Goal: Task Accomplishment & Management: Manage account settings

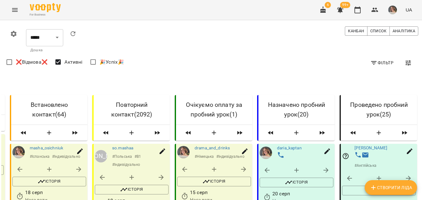
scroll to position [366, 1]
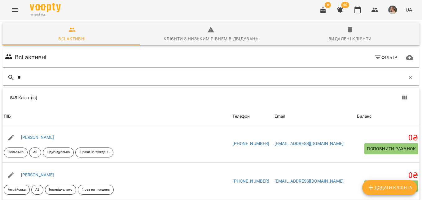
type input "*"
type input "*******"
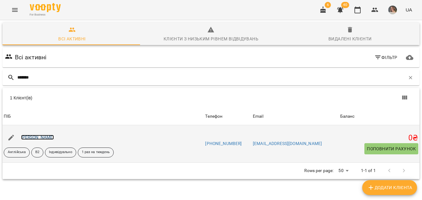
click at [45, 136] on link "[PERSON_NAME]" at bounding box center [37, 137] width 33 height 5
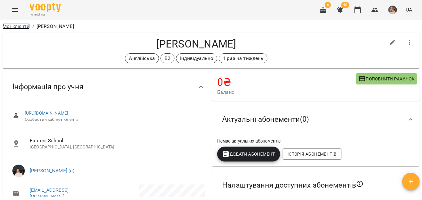
click at [12, 25] on link "Мої клієнти" at bounding box center [15, 26] width 27 height 6
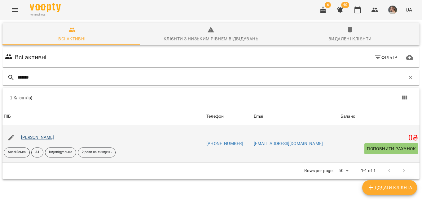
type input "*******"
click at [41, 136] on link "[PERSON_NAME]" at bounding box center [37, 137] width 33 height 5
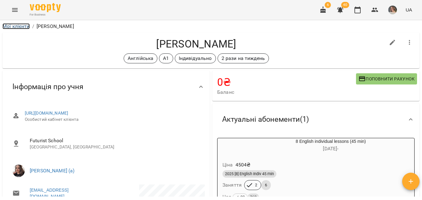
click at [20, 24] on link "Мої клієнти" at bounding box center [15, 26] width 27 height 6
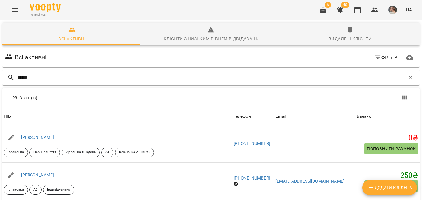
type input "*******"
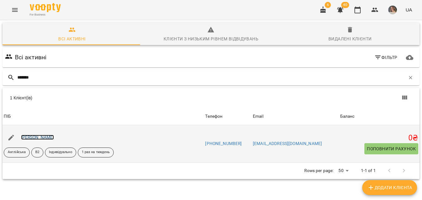
click at [40, 137] on link "[PERSON_NAME]" at bounding box center [37, 137] width 33 height 5
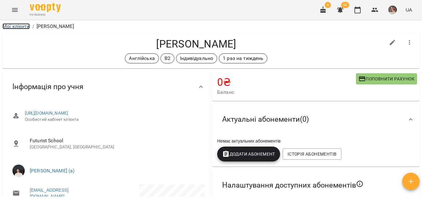
click at [18, 28] on link "Мої клієнти" at bounding box center [15, 26] width 27 height 6
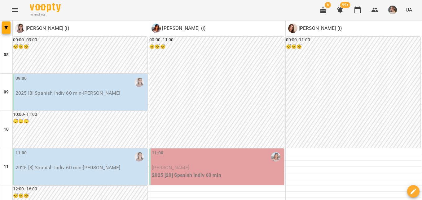
scroll to position [353, 0]
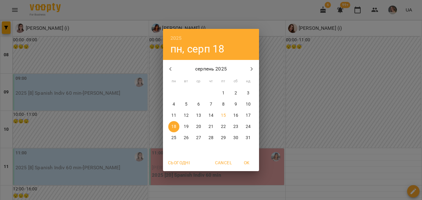
click at [221, 115] on p "15" at bounding box center [223, 115] width 5 height 6
type input "**********"
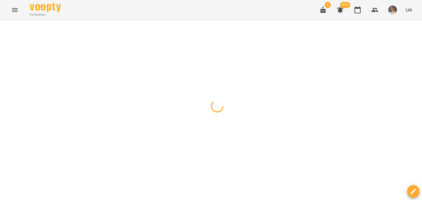
click at [5, 28] on icon "button" at bounding box center [6, 28] width 4 height 4
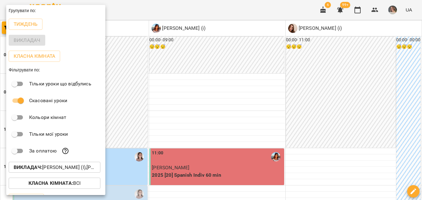
click at [47, 171] on p "Викладач : Катерина Кропивницька (і),Матюк Маргарита (і),Циганова Єлизавета (і)" at bounding box center [55, 166] width 82 height 7
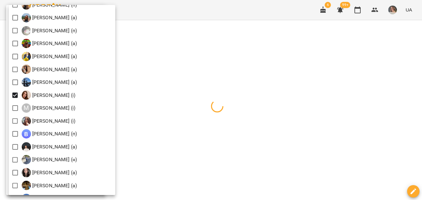
scroll to position [585, 0]
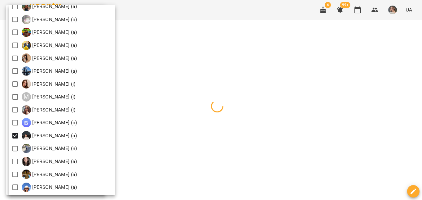
click at [223, 94] on div at bounding box center [211, 100] width 422 height 200
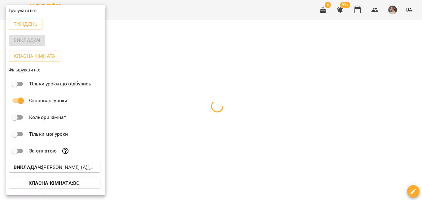
click at [242, 82] on div at bounding box center [211, 100] width 422 height 200
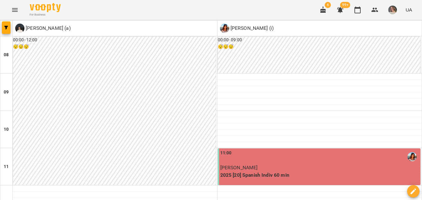
scroll to position [304, 0]
click at [5, 27] on icon "button" at bounding box center [6, 28] width 4 height 4
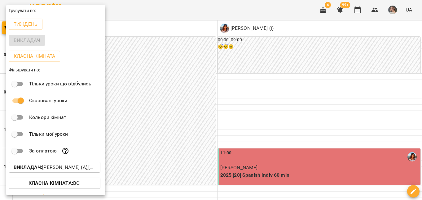
click at [43, 170] on p "Викладач : Мірошник Михайло Павлович (а),Циганова Єлизавета (і)" at bounding box center [55, 166] width 82 height 7
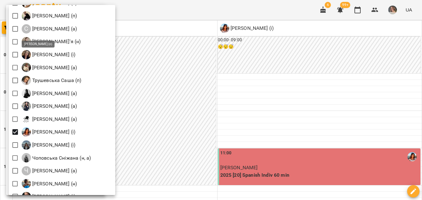
scroll to position [920, 0]
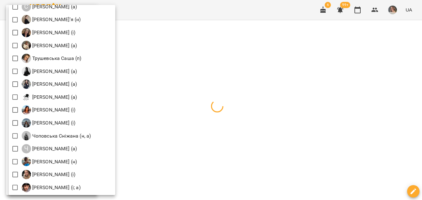
click at [192, 124] on div at bounding box center [211, 100] width 422 height 200
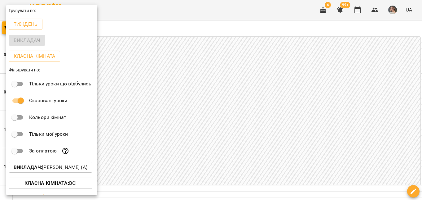
click at [211, 109] on div at bounding box center [211, 100] width 422 height 200
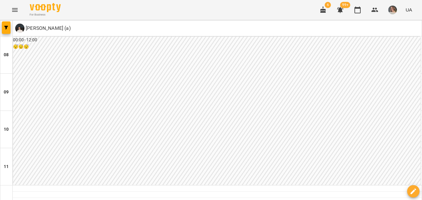
scroll to position [324, 0]
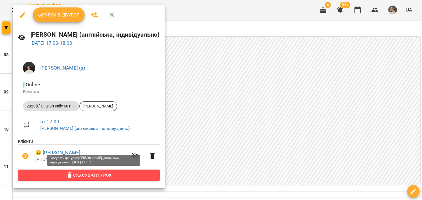
click at [92, 177] on span "Скасувати Урок" at bounding box center [89, 174] width 132 height 7
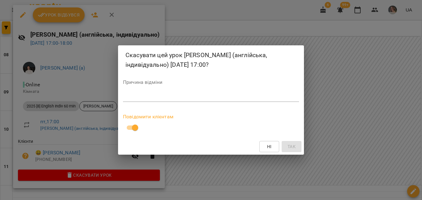
click at [130, 97] on textarea at bounding box center [211, 97] width 176 height 6
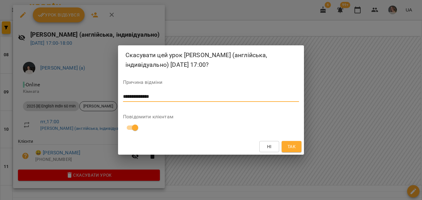
type textarea "**********"
click at [297, 149] on button "Так" at bounding box center [292, 146] width 20 height 11
